Goal: Book appointment/travel/reservation

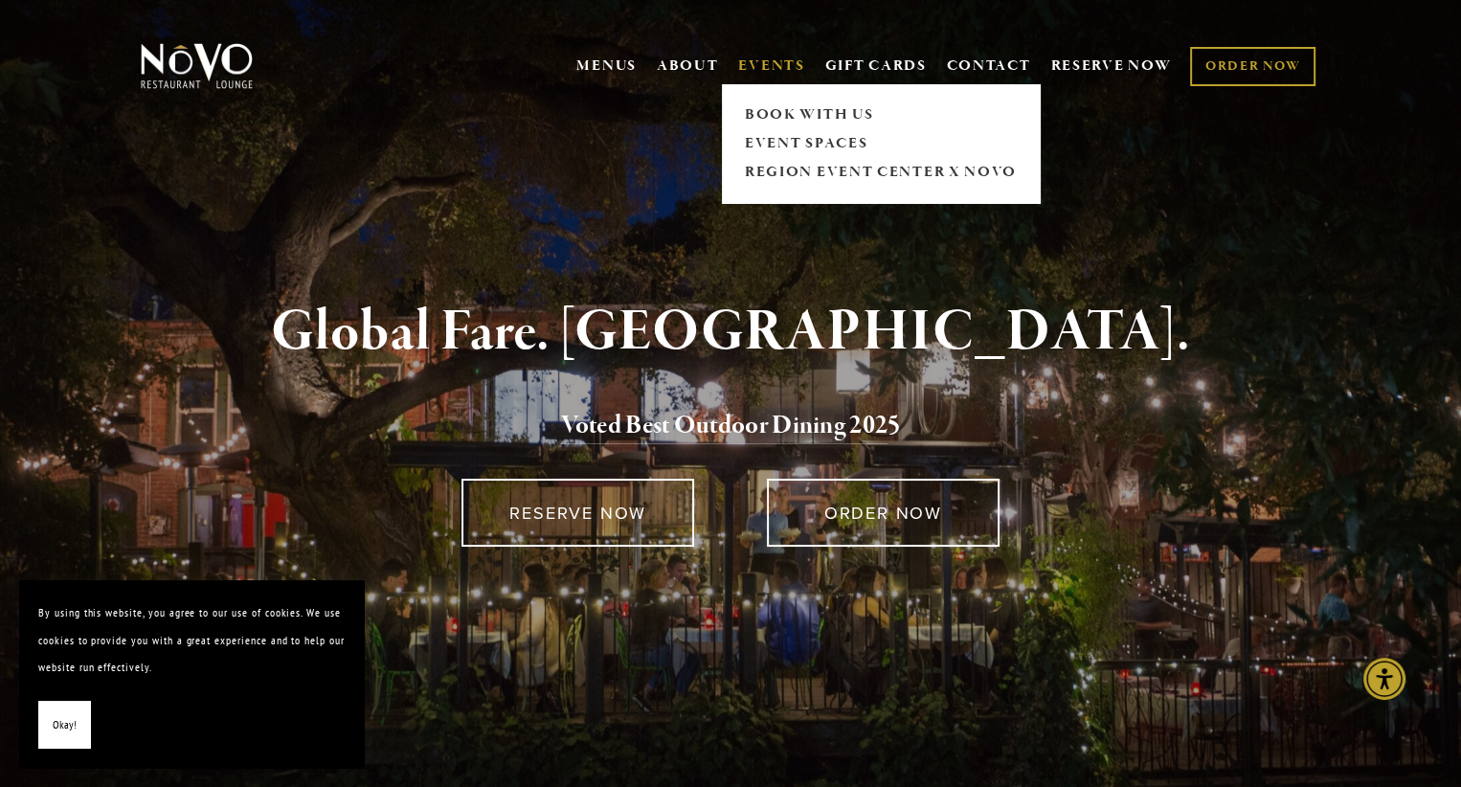
click at [740, 66] on link "EVENTS" at bounding box center [771, 65] width 66 height 19
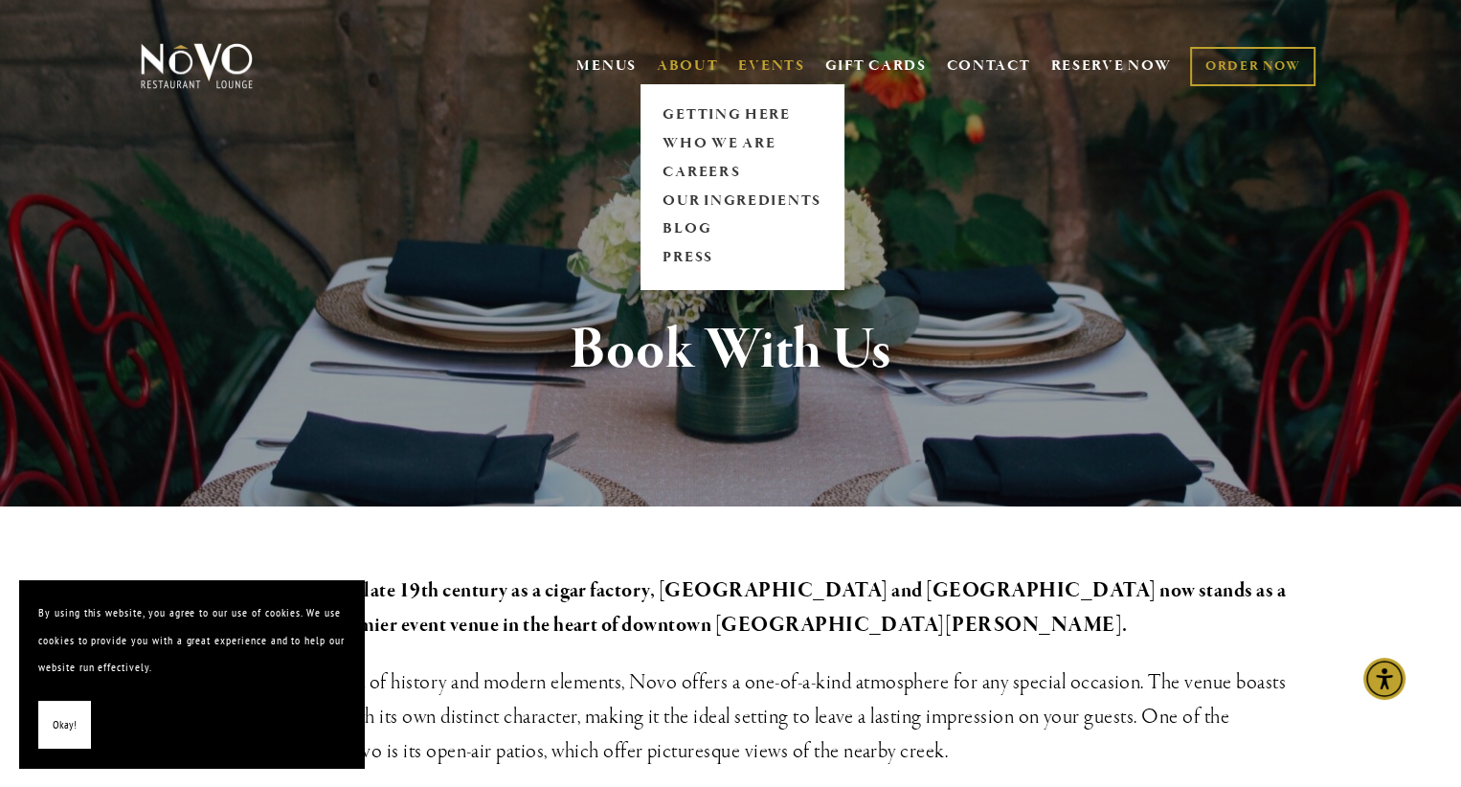
click at [684, 58] on link "ABOUT" at bounding box center [688, 65] width 62 height 19
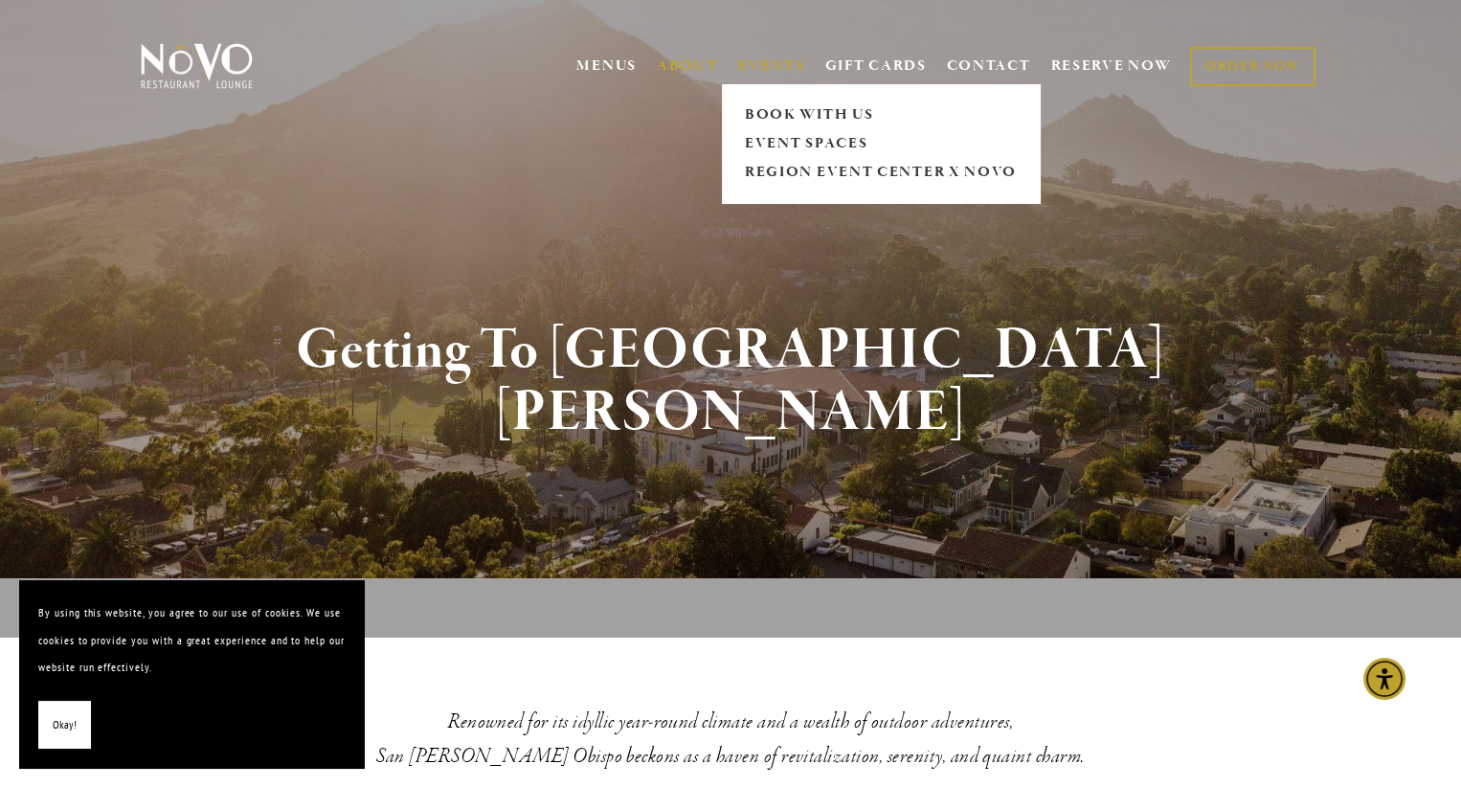
click at [775, 58] on link "EVENTS" at bounding box center [771, 65] width 66 height 19
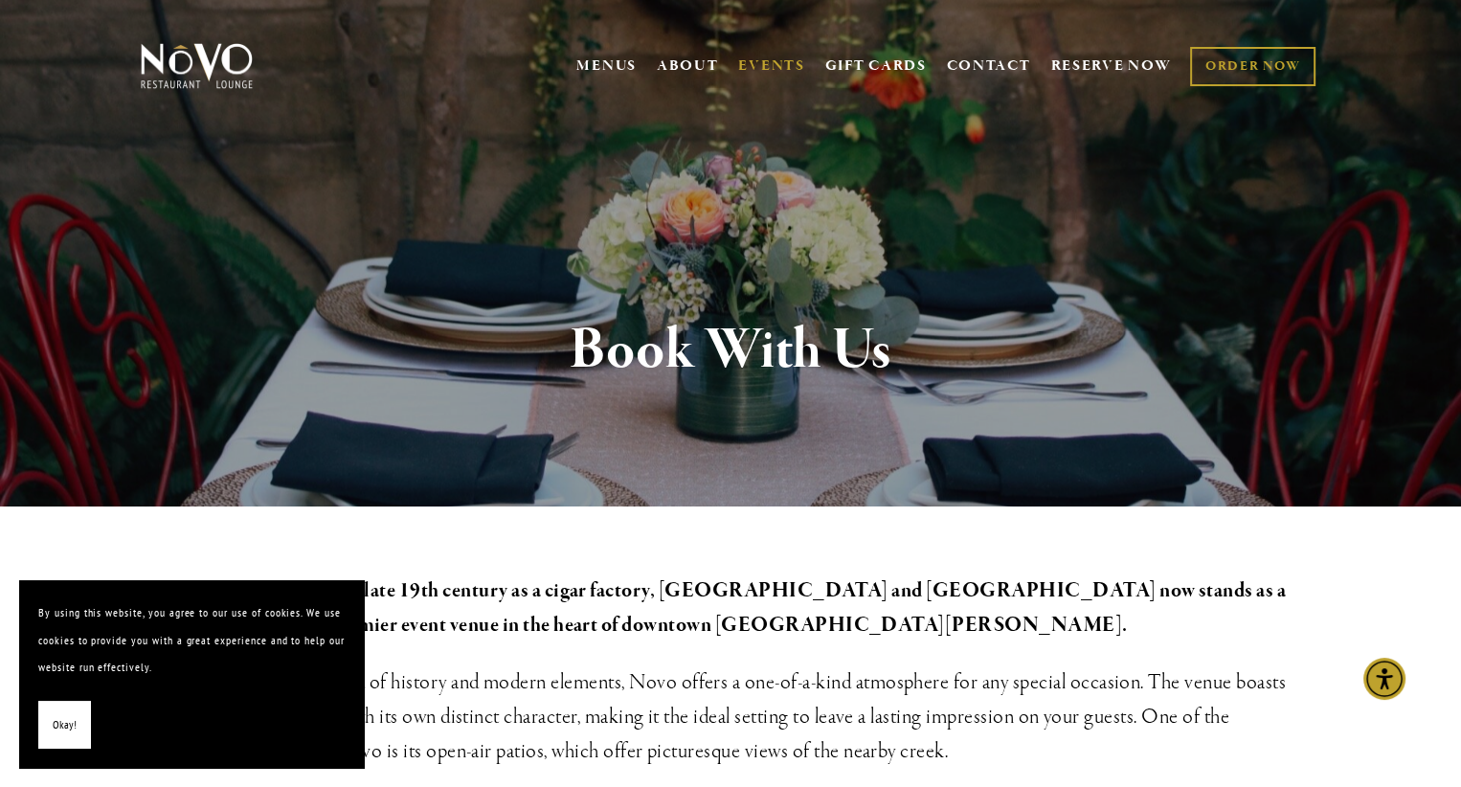
click at [217, 85] on img at bounding box center [197, 66] width 120 height 48
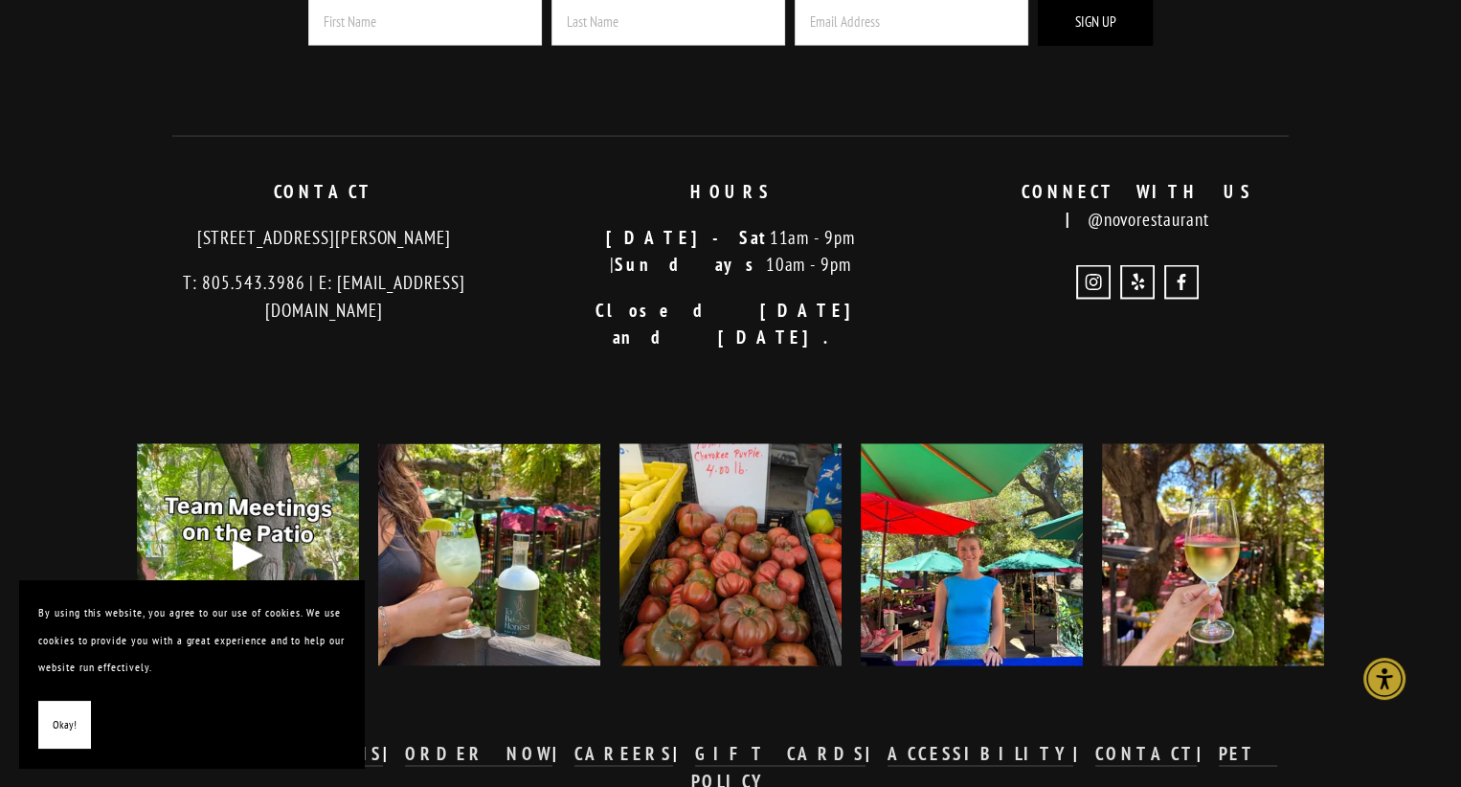
scroll to position [3999, 0]
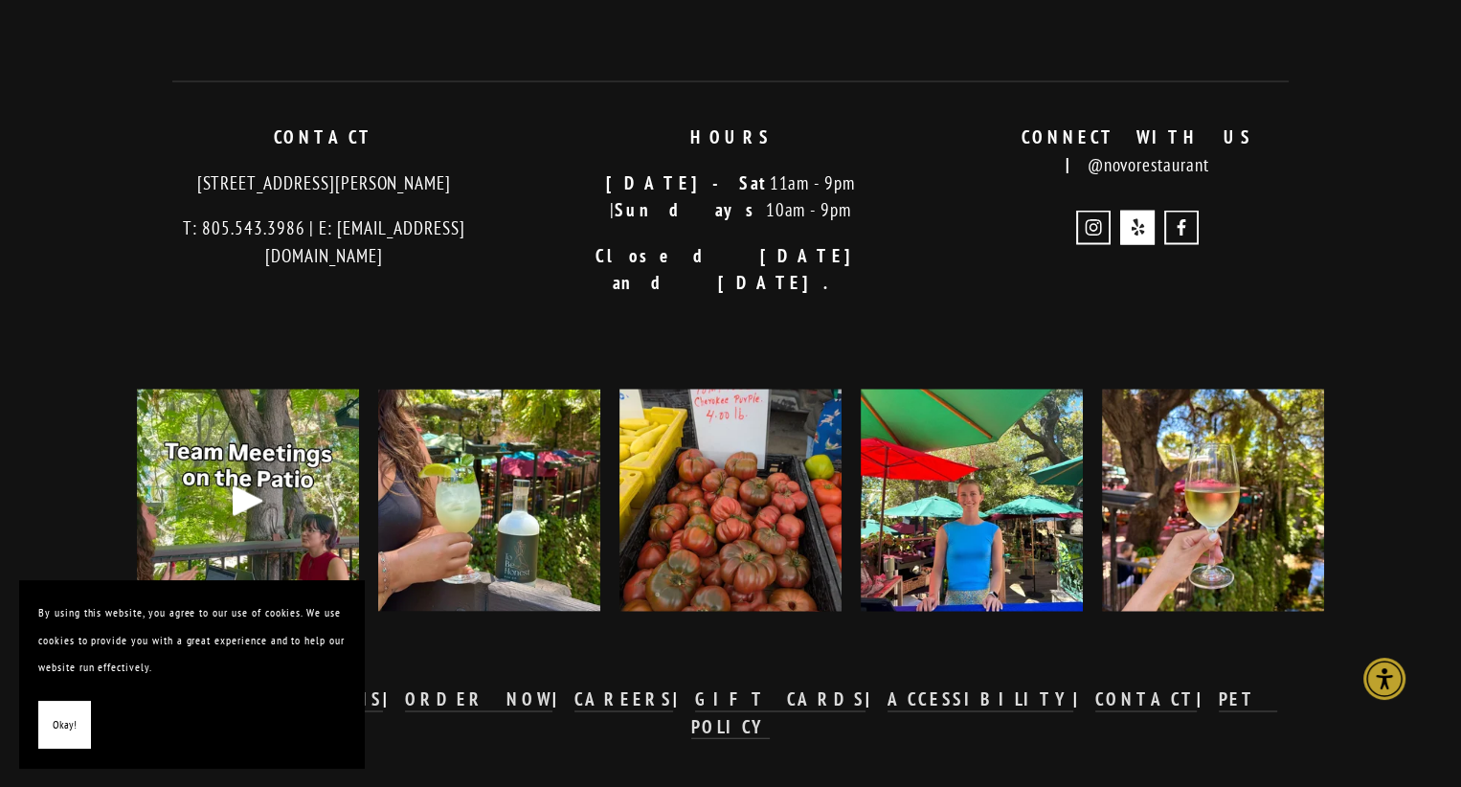
click at [1145, 211] on use "Yelp" at bounding box center [1137, 228] width 34 height 34
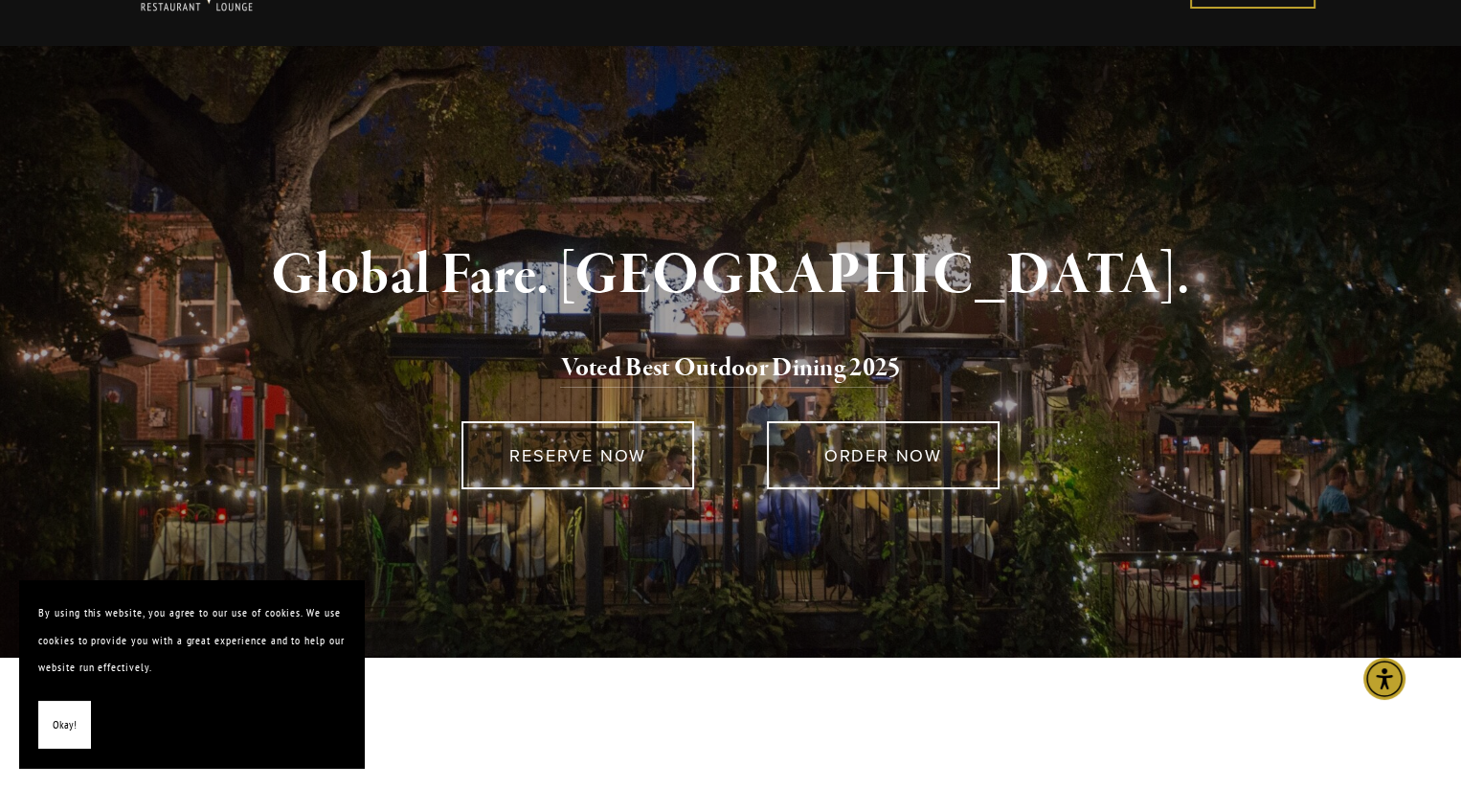
scroll to position [0, 0]
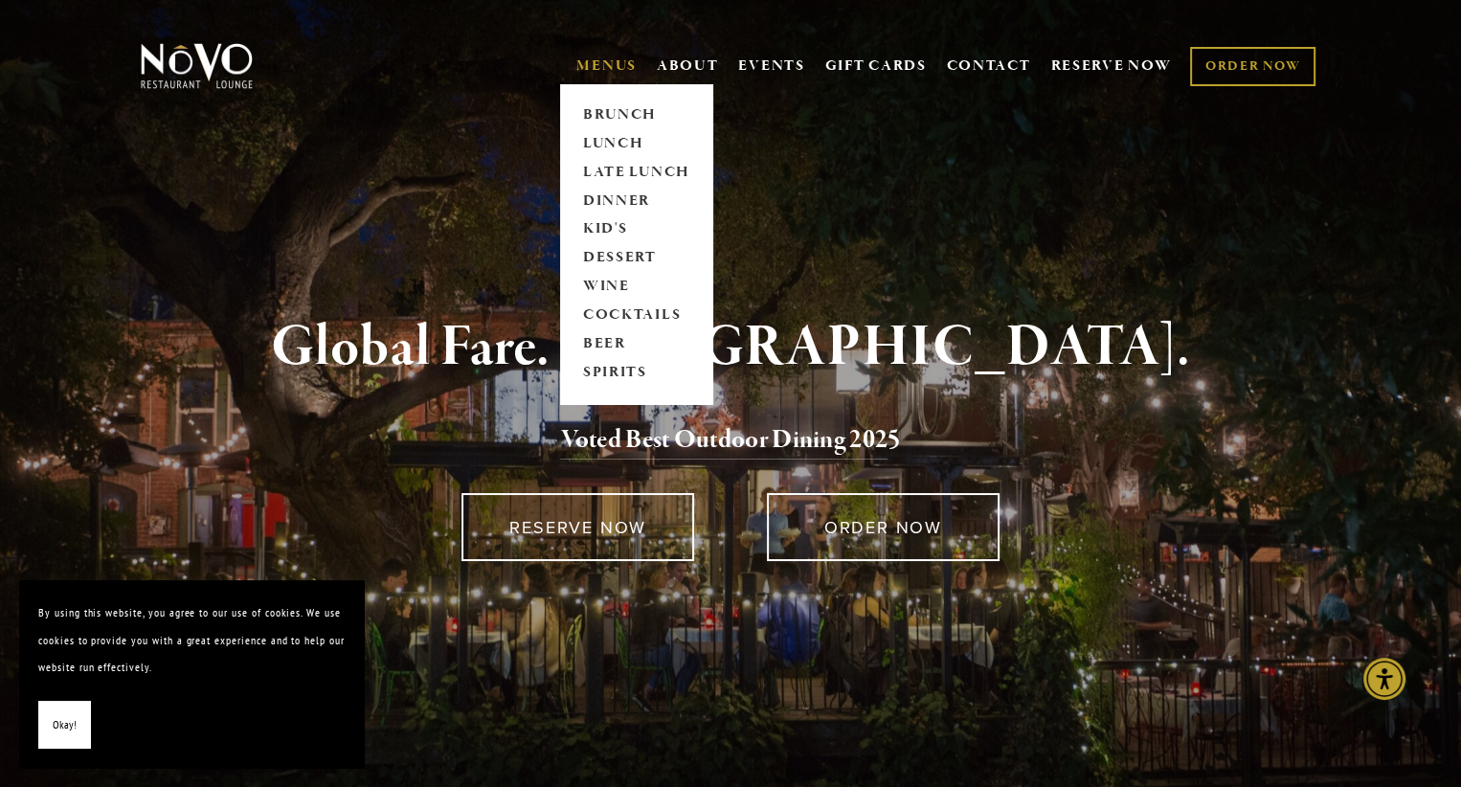
click at [619, 70] on link "MENUS" at bounding box center [606, 65] width 60 height 19
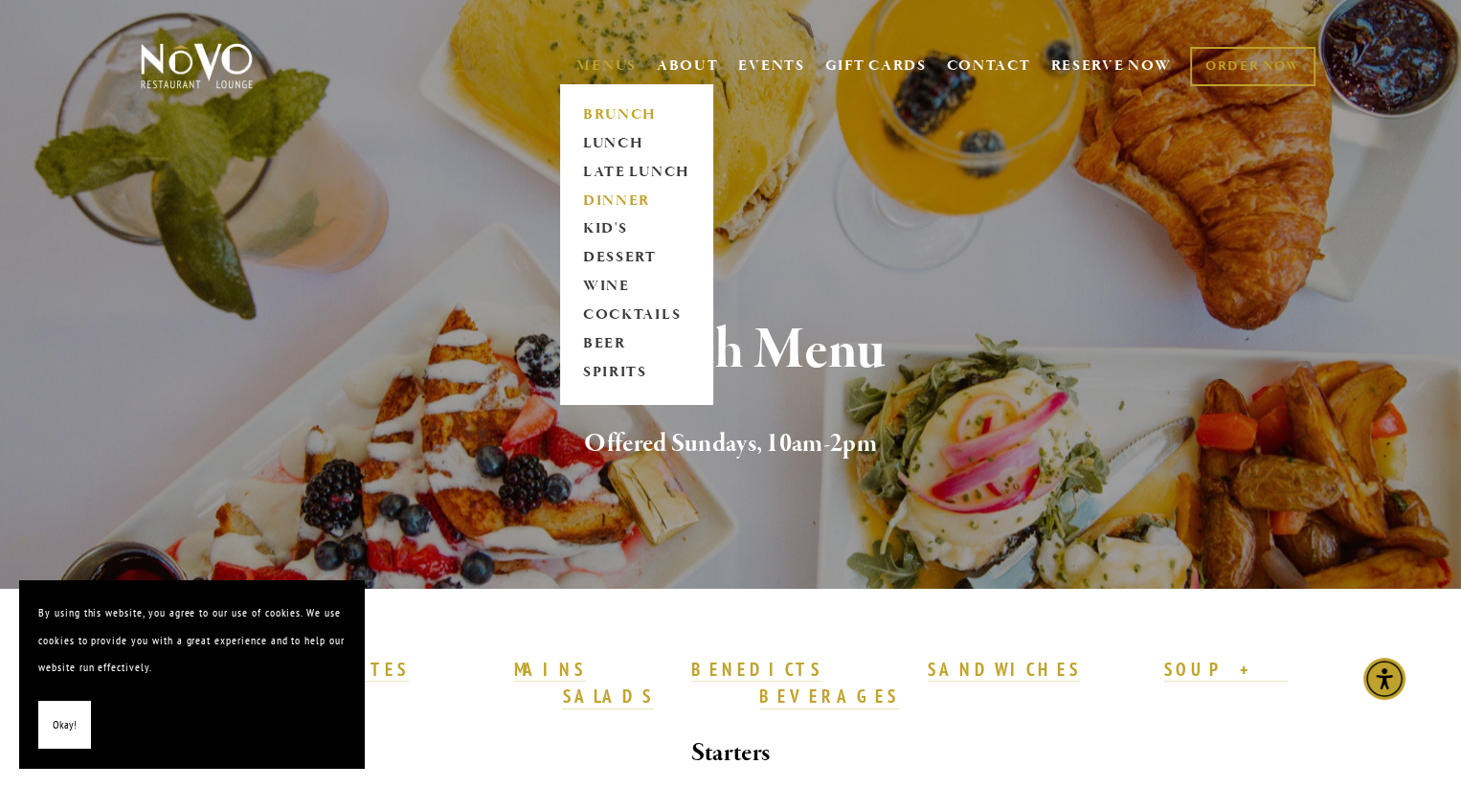
click at [610, 198] on link "DINNER" at bounding box center [636, 201] width 120 height 29
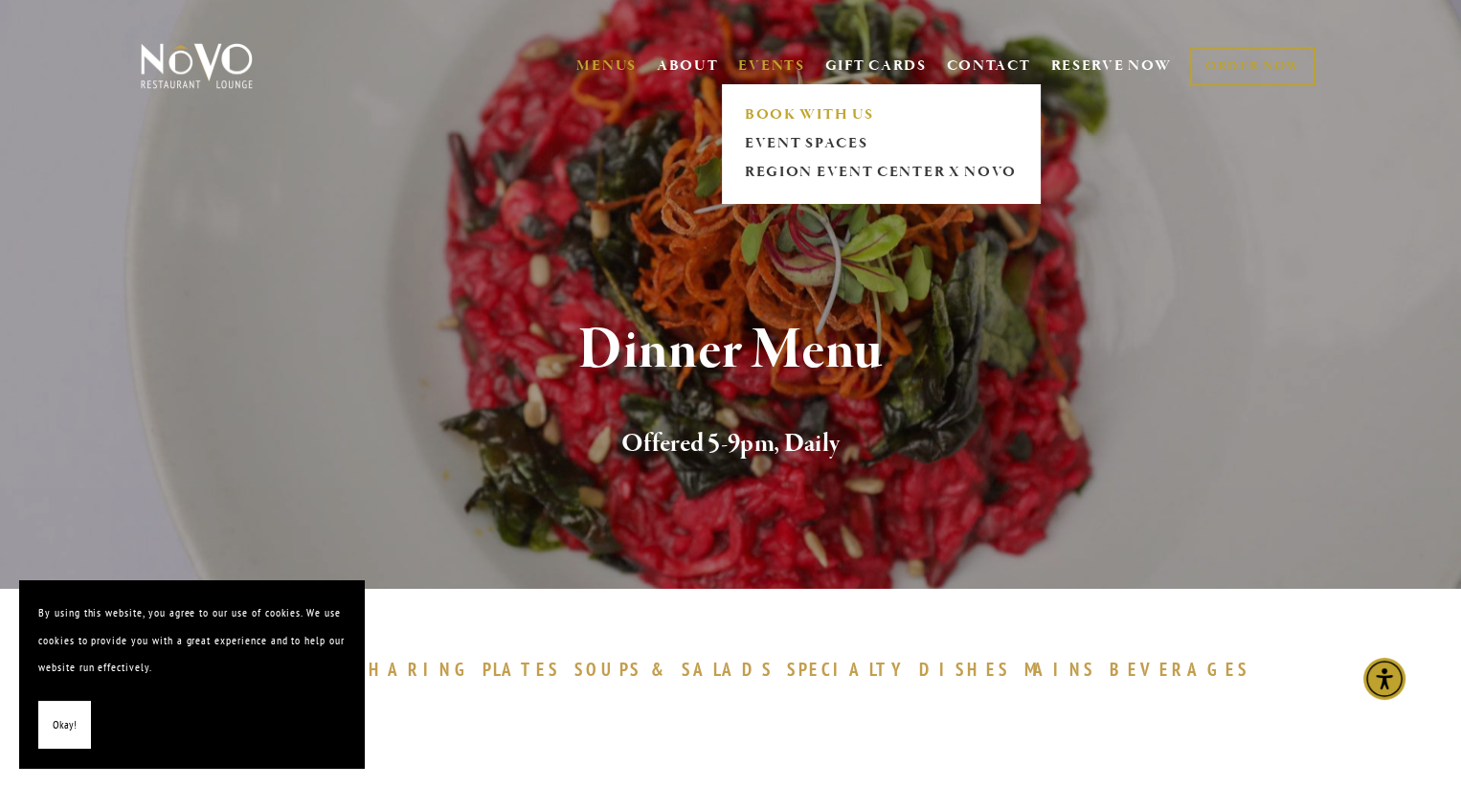
click at [774, 114] on link "BOOK WITH US" at bounding box center [880, 115] width 284 height 29
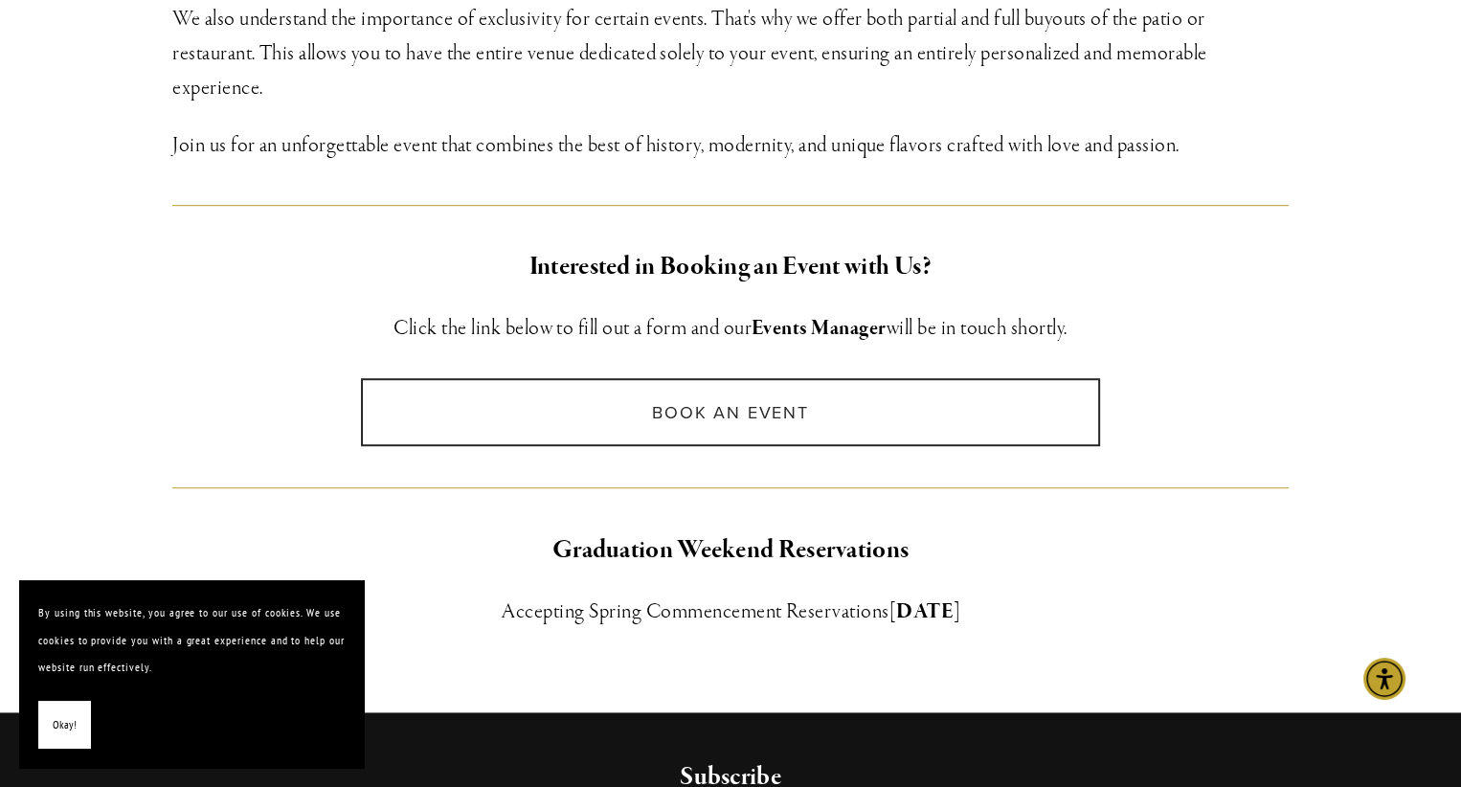
scroll to position [1149, 0]
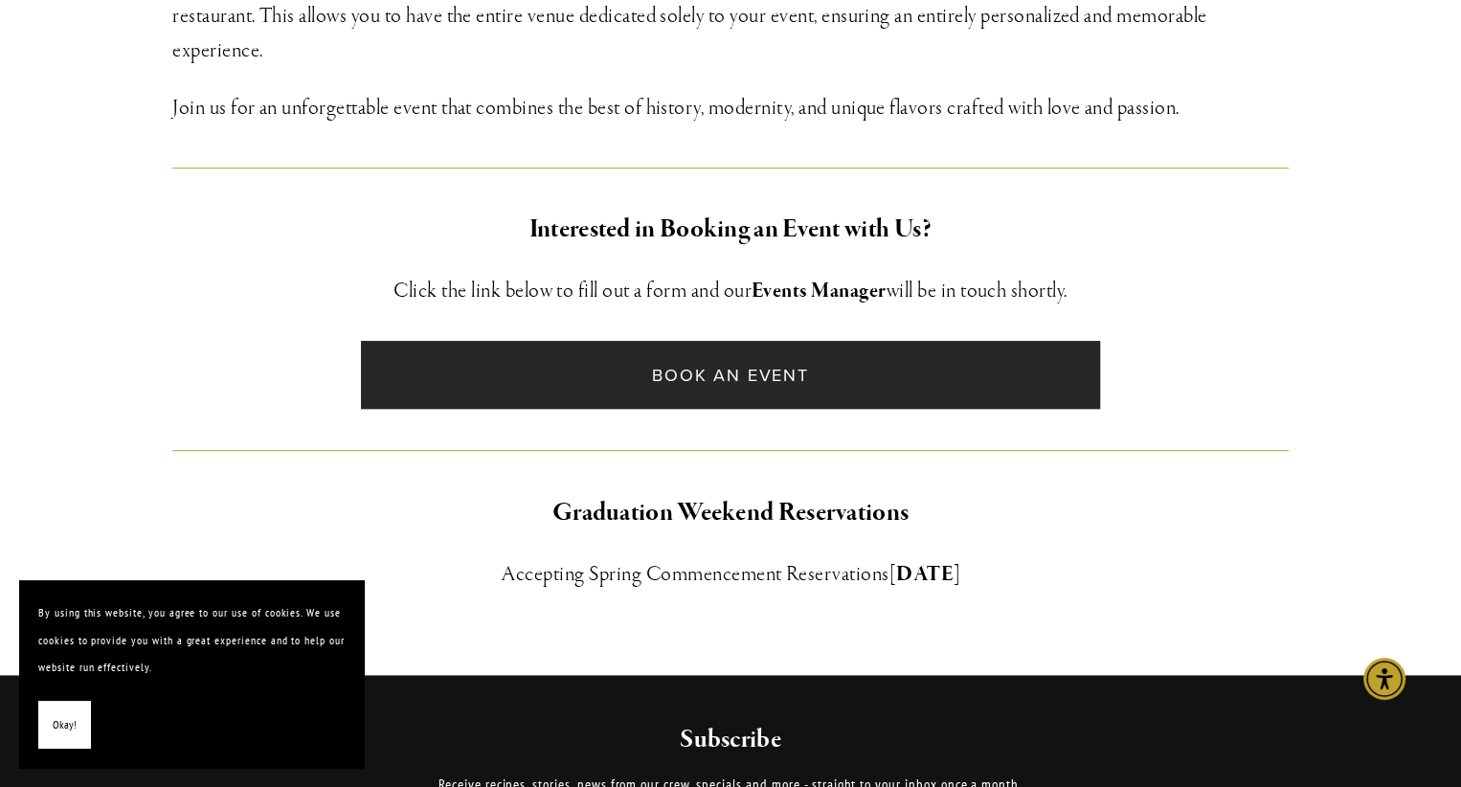
click at [641, 364] on link "Book an Event" at bounding box center [730, 375] width 738 height 68
